Goal: Complete application form

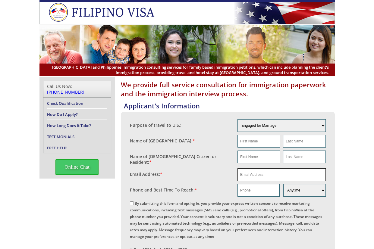
click at [267, 168] on input "email" at bounding box center [281, 174] width 88 height 13
click at [250, 160] on input "text" at bounding box center [258, 157] width 42 height 13
click at [247, 187] on input "text" at bounding box center [258, 190] width 42 height 13
paste input "[PHONE_NUMBER]"
click at [244, 186] on input "+1 727 515 9879" at bounding box center [258, 190] width 42 height 13
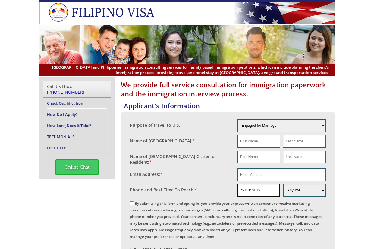
type input "7275159879"
click at [252, 139] on input "text" at bounding box center [258, 141] width 42 height 13
paste input "Joseph Pacheco"
type input "Joseph Pacheco"
click at [253, 141] on input "Joseph Pacheco" at bounding box center [258, 141] width 42 height 13
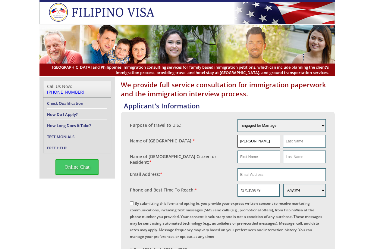
click at [253, 141] on input "Joseph Pacheco" at bounding box center [258, 141] width 42 height 13
click at [262, 159] on input "text" at bounding box center [258, 157] width 42 height 13
paste input "Joseph Pacheco"
click at [261, 158] on input "Joseph Pacheco" at bounding box center [258, 157] width 42 height 13
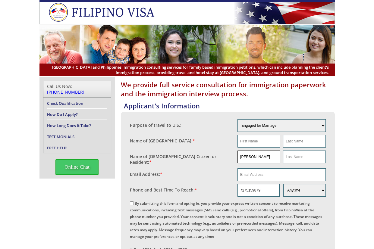
click at [261, 158] on input "Joseph Pacheco" at bounding box center [258, 157] width 42 height 13
type input "Joseph"
click at [304, 157] on input "text" at bounding box center [304, 157] width 42 height 13
paste input "Pacheco"
type input "Pacheco"
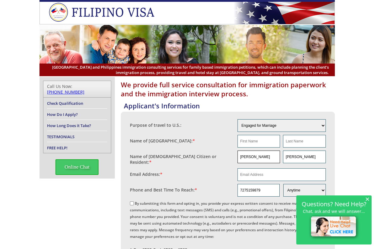
click at [253, 154] on input "Joseph" at bounding box center [258, 157] width 42 height 13
click at [252, 154] on input "Joseph" at bounding box center [258, 157] width 42 height 13
click at [254, 143] on input "text" at bounding box center [258, 141] width 42 height 13
paste input "Joseph"
type input "Joseph"
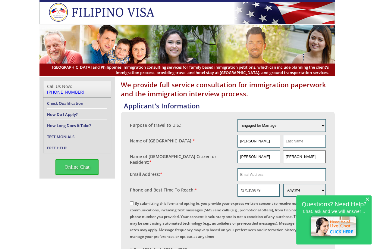
click at [305, 157] on input "Pacheco" at bounding box center [304, 157] width 42 height 13
click at [304, 145] on input "text" at bounding box center [304, 141] width 42 height 13
paste input "Pacheco"
type input "Pacheco"
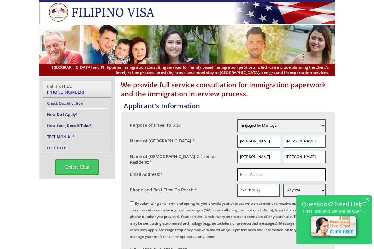
click at [257, 173] on input "email" at bounding box center [281, 174] width 88 height 13
paste input "joep9856@gmail.com"
type input "joep9856@gmail.com"
drag, startPoint x: 144, startPoint y: 206, endPoint x: 148, endPoint y: 205, distance: 3.6
click at [144, 206] on label "By submitting this form and opting in, you provide your express written consent…" at bounding box center [226, 240] width 192 height 78
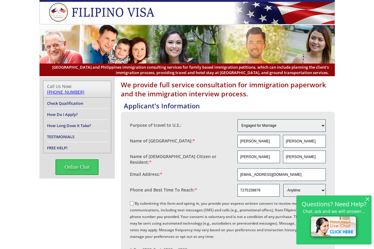
click at [134, 205] on input "By submitting this form and opting in, you provide your express written consent…" at bounding box center [132, 203] width 4 height 4
checkbox input "true"
click at [367, 199] on span "×" at bounding box center [367, 198] width 4 height 5
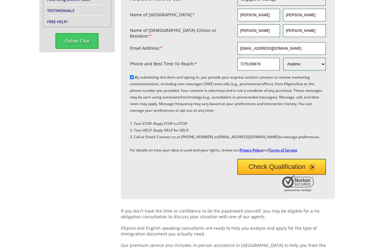
scroll to position [147, 0]
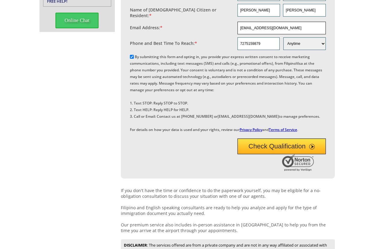
click at [272, 22] on input "joep9856@gmail.com" at bounding box center [281, 28] width 88 height 13
drag, startPoint x: 272, startPoint y: 21, endPoint x: 276, endPoint y: 27, distance: 7.5
click at [272, 22] on input "joep9856@gmail.com" at bounding box center [281, 28] width 88 height 13
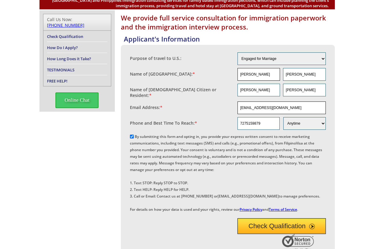
scroll to position [46, 0]
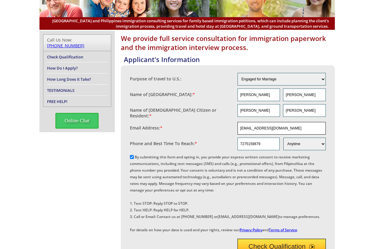
click at [274, 132] on fieldset "Email Address: * joep9856@gmail.com" at bounding box center [228, 128] width 196 height 16
click at [274, 128] on input "joep9856@gmail.com" at bounding box center [281, 128] width 88 height 13
click at [349, 96] on div "We provide full service consultation for immigration paperwork and the immigrat…" at bounding box center [187, 214] width 374 height 367
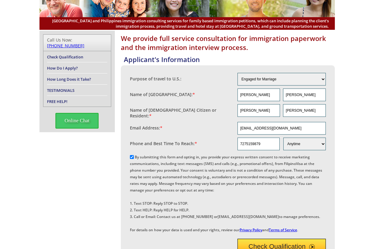
scroll to position [247, 0]
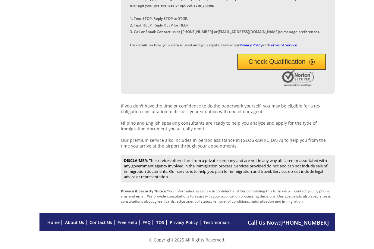
drag, startPoint x: 306, startPoint y: 67, endPoint x: 341, endPoint y: 51, distance: 38.9
click at [305, 67] on button "Check Qualification" at bounding box center [281, 62] width 88 height 16
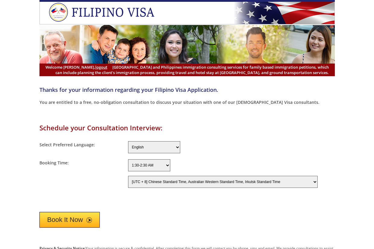
select select "-480"
drag, startPoint x: 76, startPoint y: 218, endPoint x: 112, endPoint y: 190, distance: 45.6
click at [75, 217] on button "Book It Now" at bounding box center [69, 220] width 61 height 16
